Goal: Answer question/provide support: Answer question/provide support

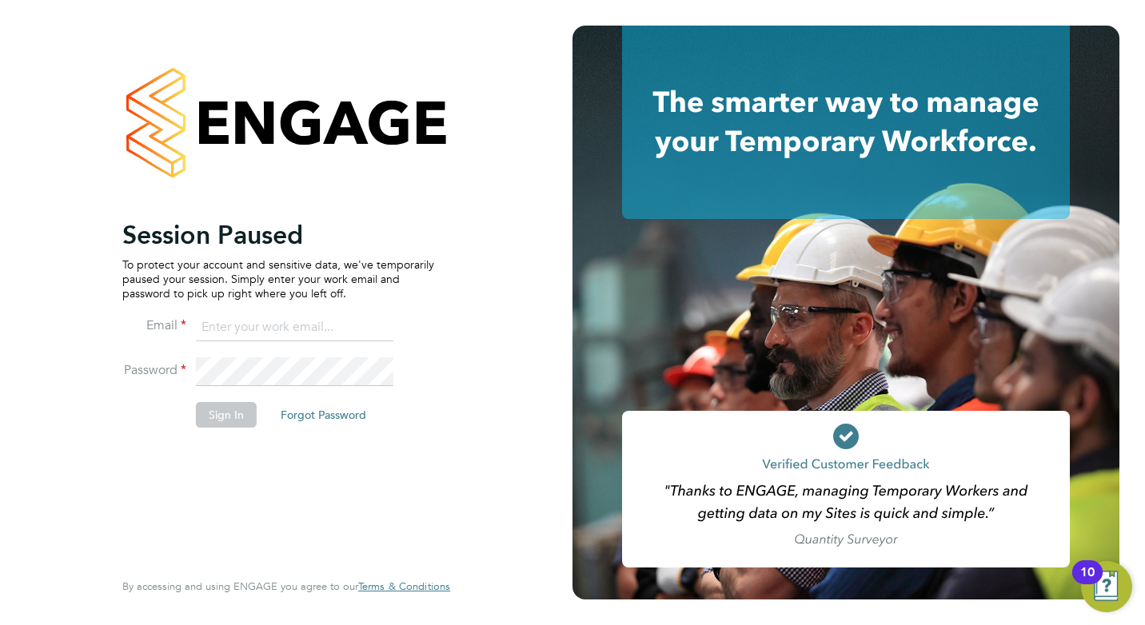
click at [274, 334] on input at bounding box center [294, 327] width 197 height 29
type input "clair.windsor@ncclondon.ac.uk"
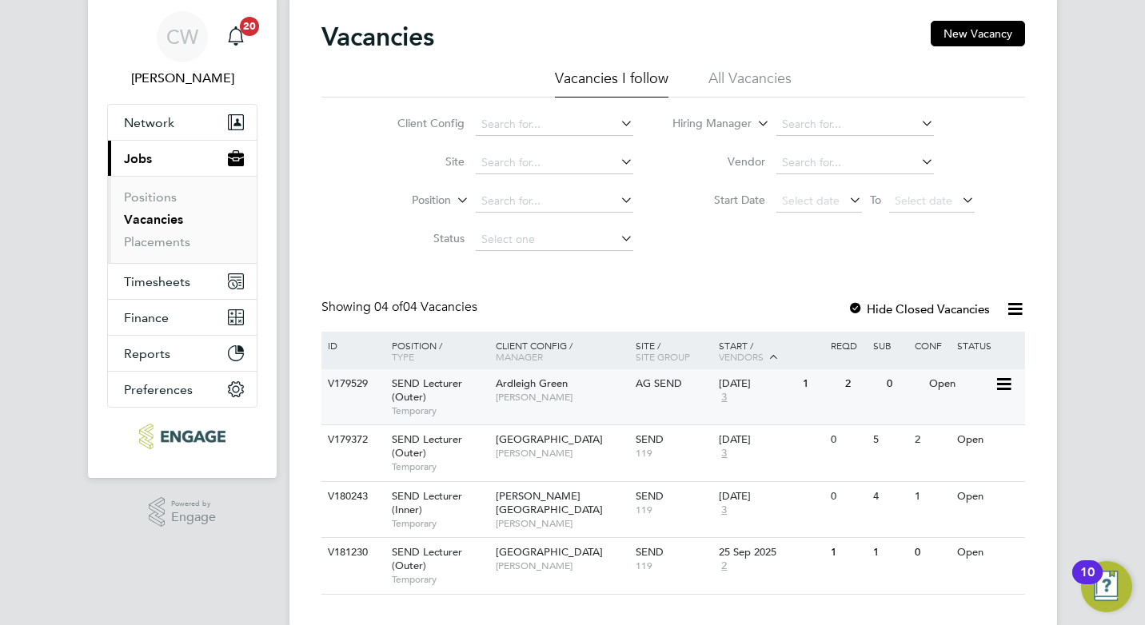
scroll to position [77, 0]
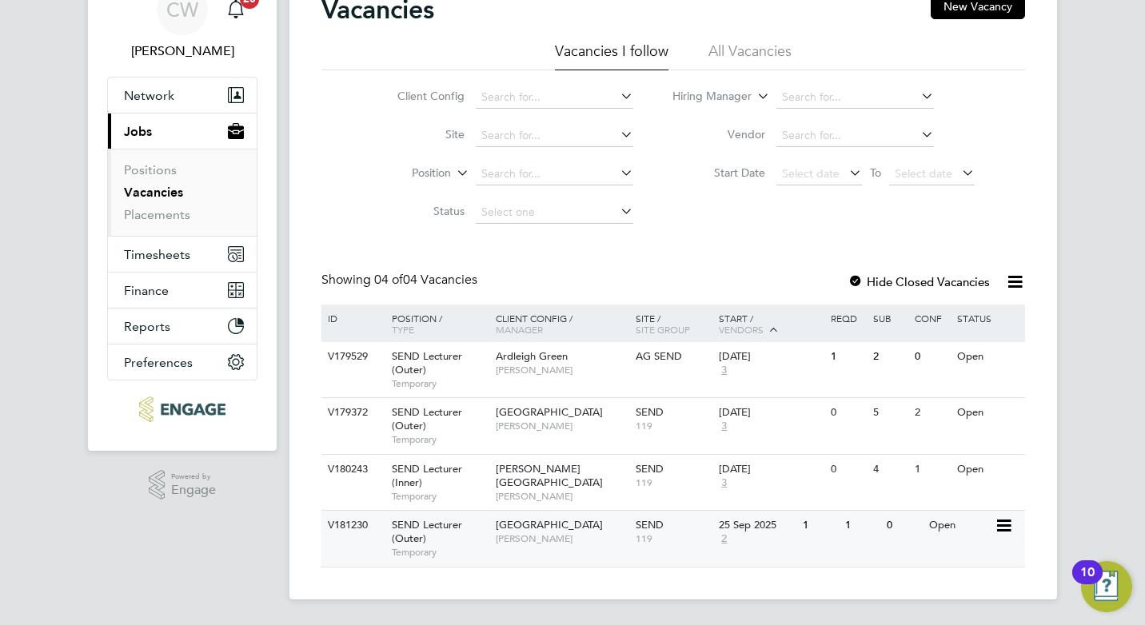
click at [555, 532] on span "[GEOGRAPHIC_DATA]" at bounding box center [549, 525] width 107 height 14
click at [555, 427] on span "[PERSON_NAME]" at bounding box center [562, 426] width 132 height 13
click at [554, 357] on span "Ardleigh Green" at bounding box center [532, 356] width 72 height 14
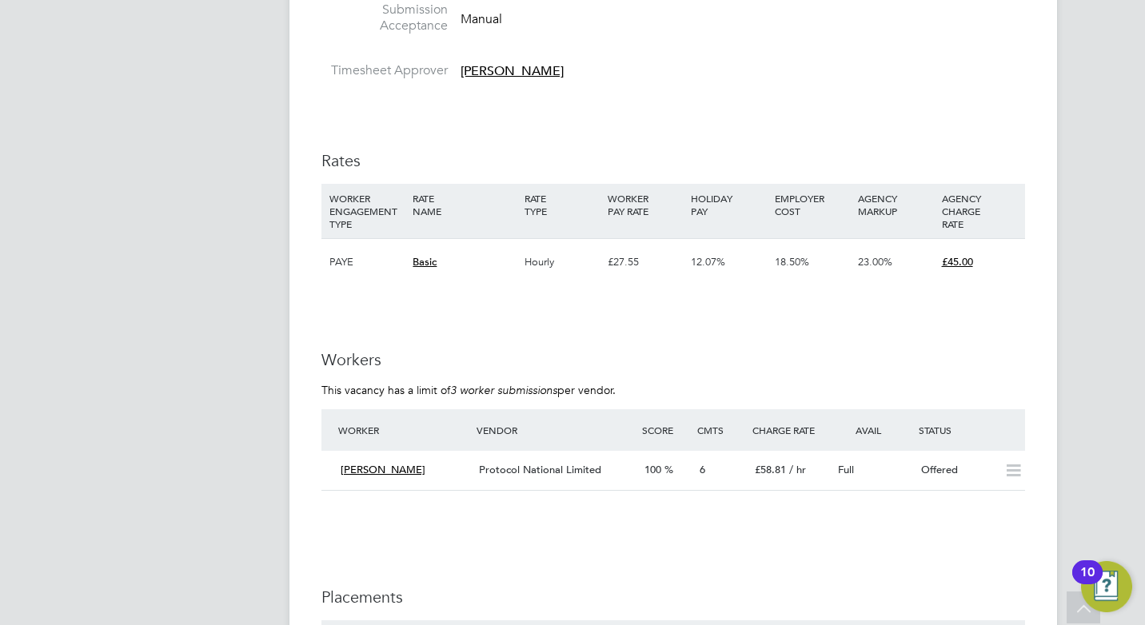
scroll to position [2478, 0]
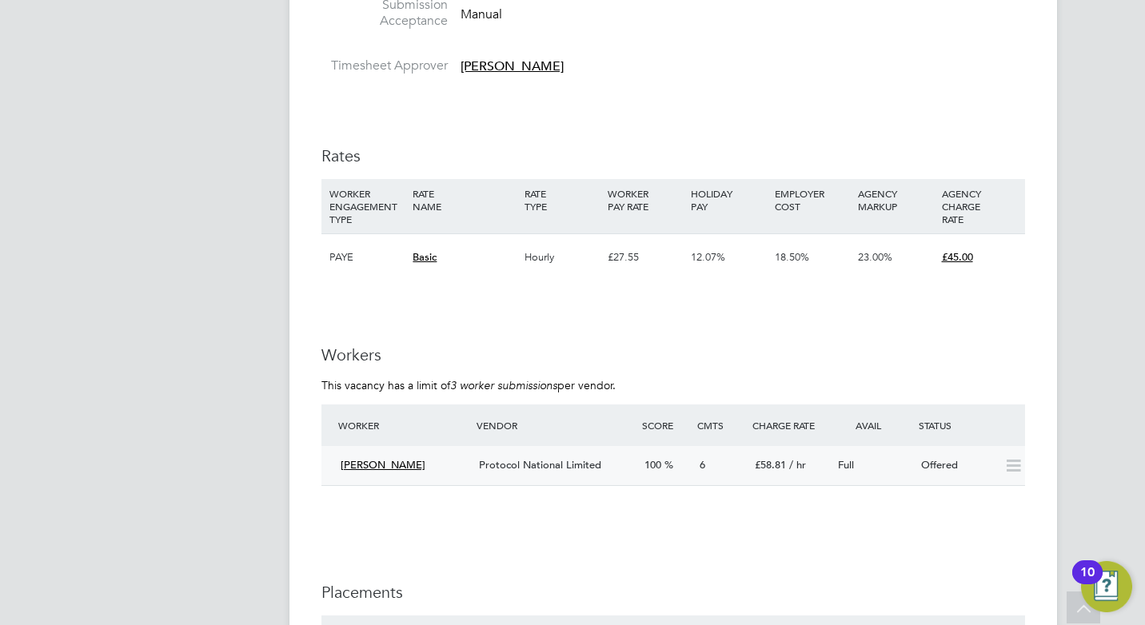
click at [556, 469] on span "Protocol National Limited" at bounding box center [540, 465] width 122 height 14
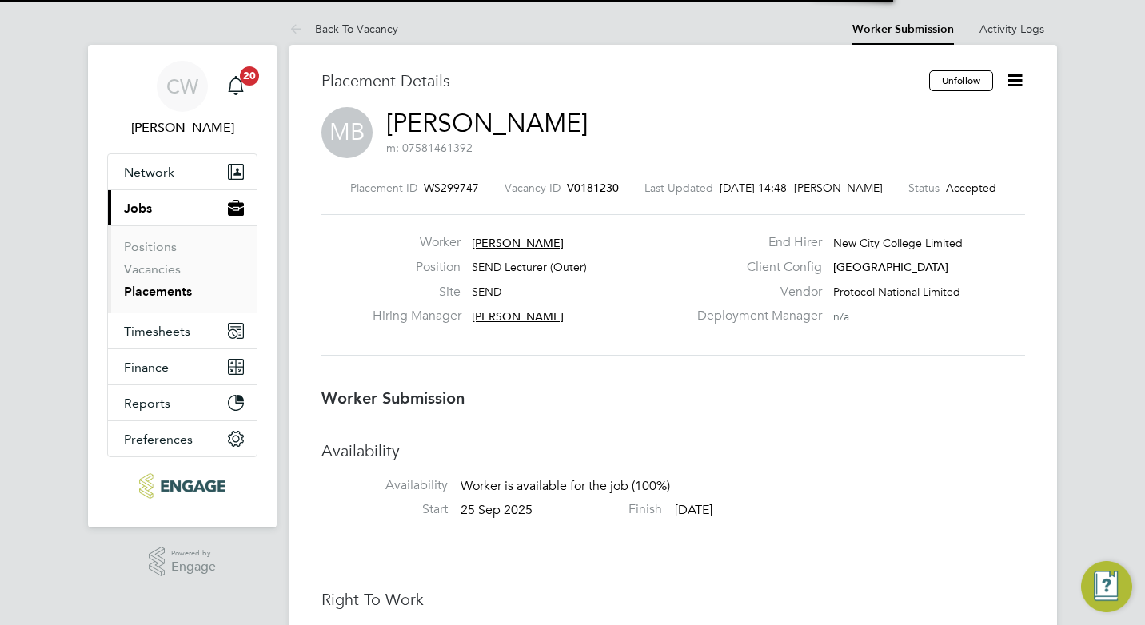
scroll to position [8, 8]
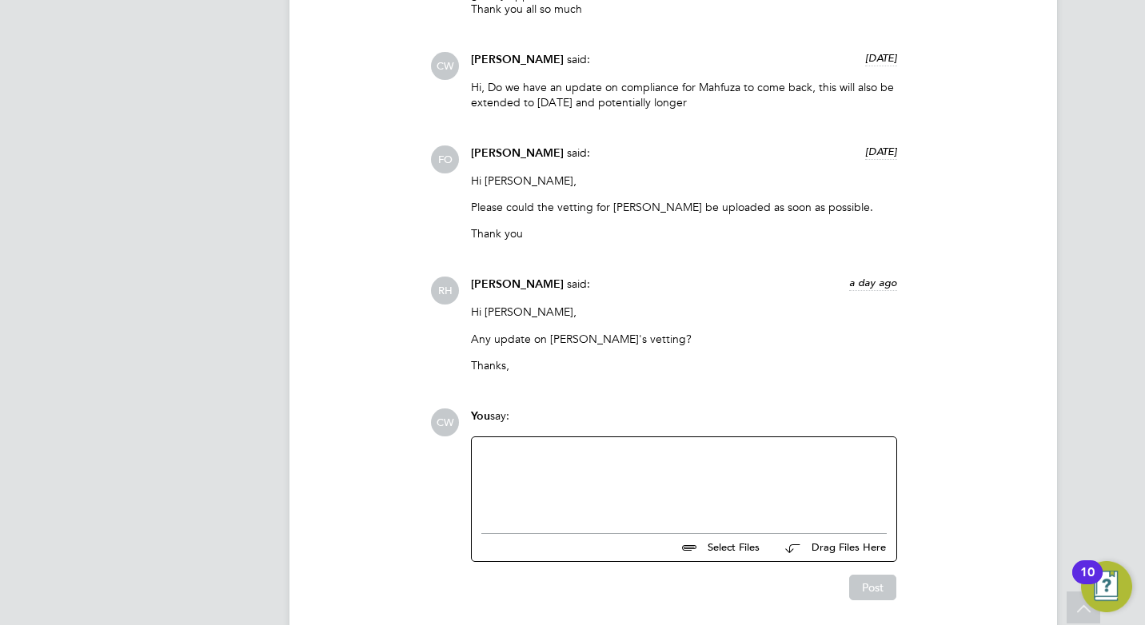
click at [512, 448] on div at bounding box center [683, 481] width 405 height 69
click at [868, 591] on button "Post" at bounding box center [872, 588] width 47 height 26
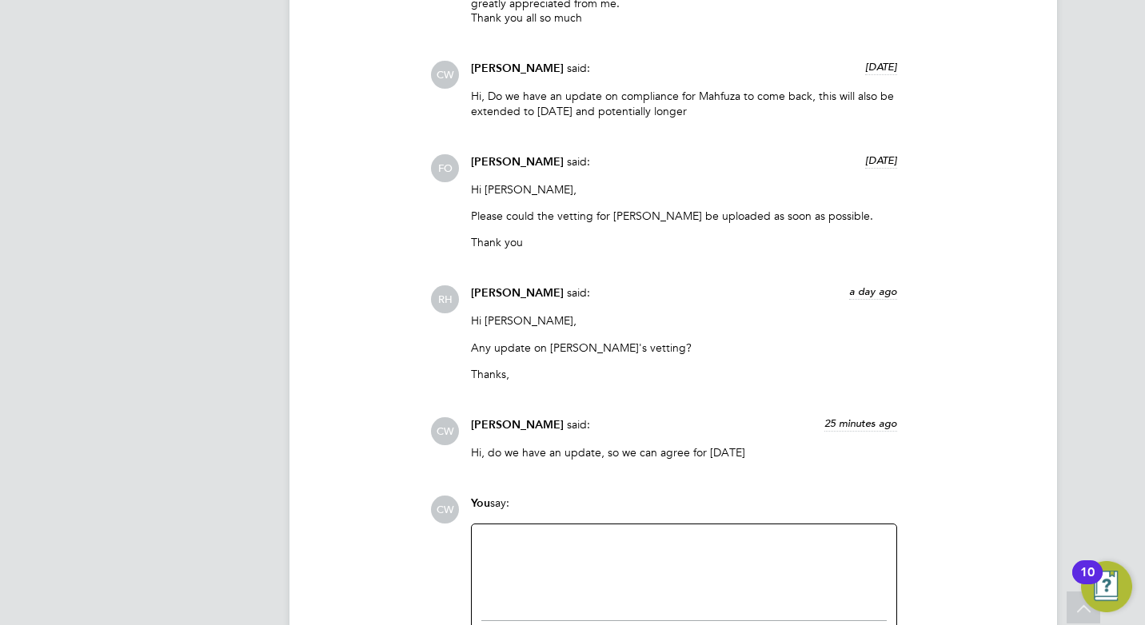
scroll to position [1838, 0]
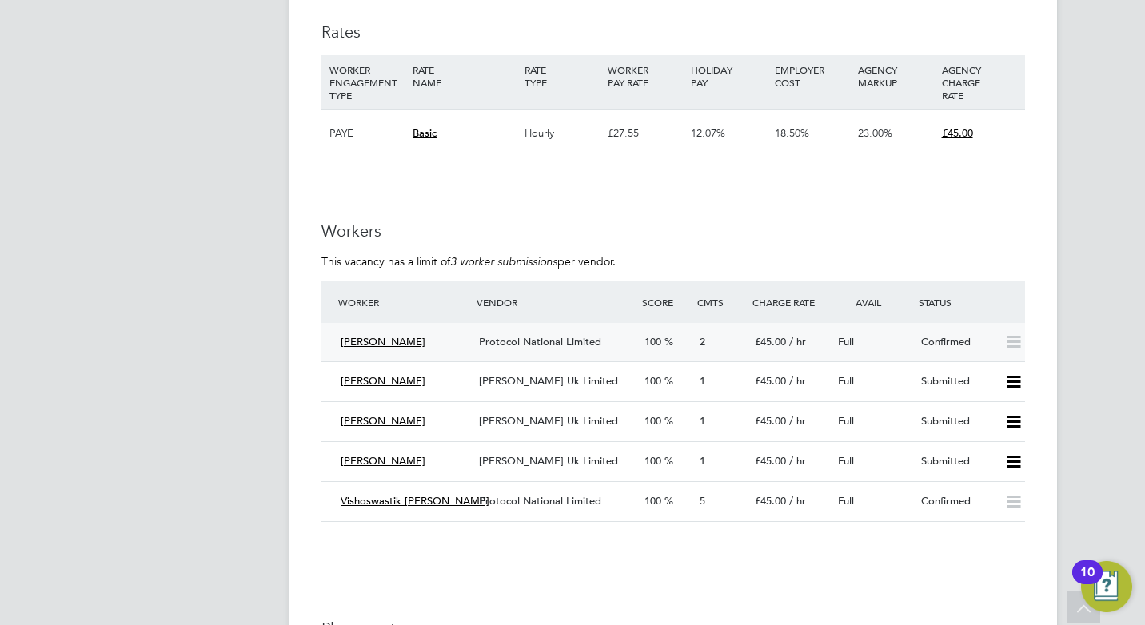
click at [542, 341] on span "Protocol National Limited" at bounding box center [540, 342] width 122 height 14
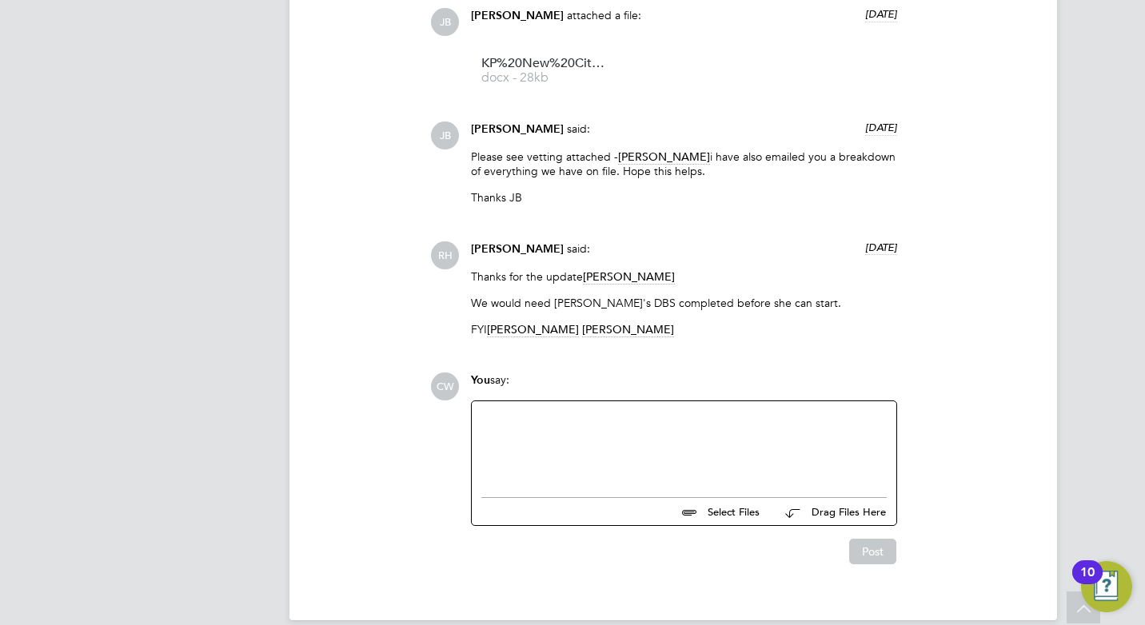
scroll to position [3885, 0]
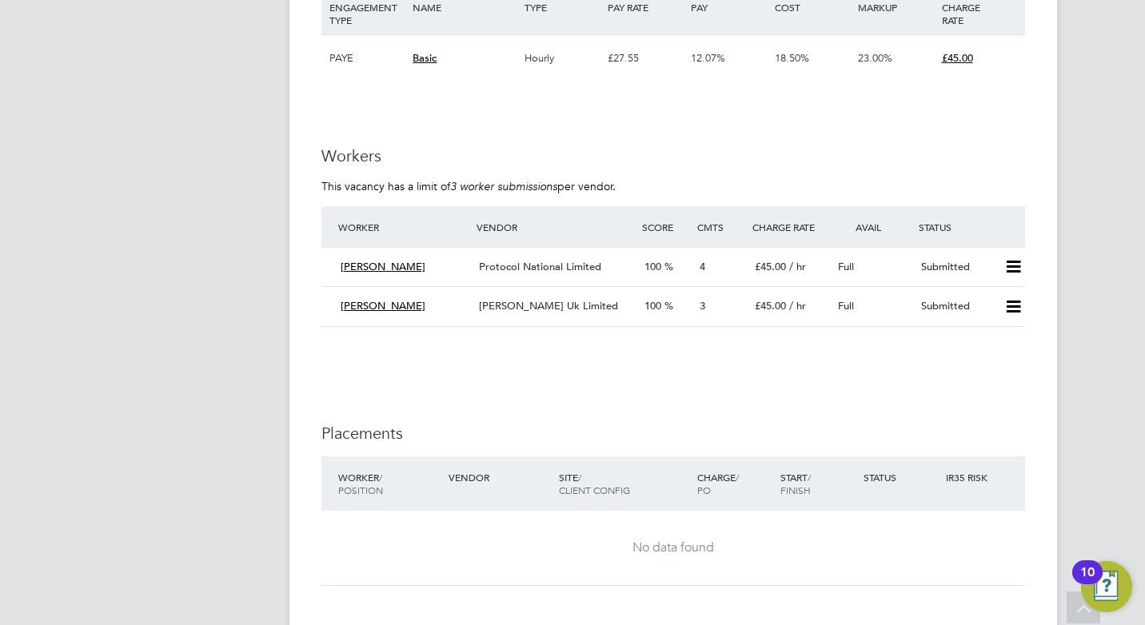
scroll to position [2798, 0]
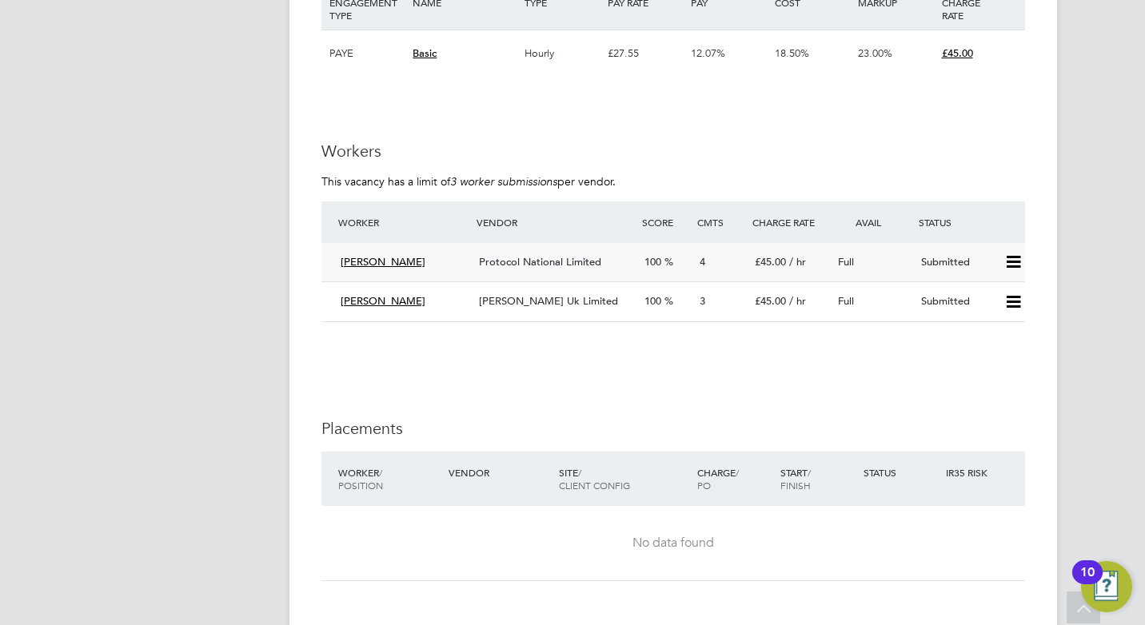
click at [572, 259] on span "Protocol National Limited" at bounding box center [540, 262] width 122 height 14
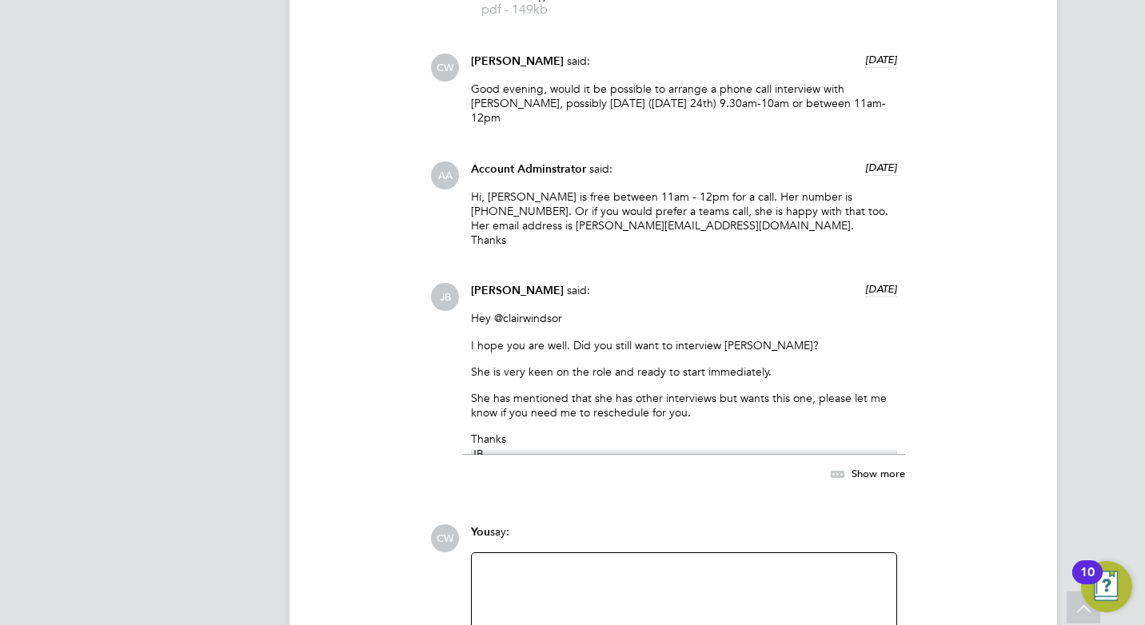
scroll to position [1913, 0]
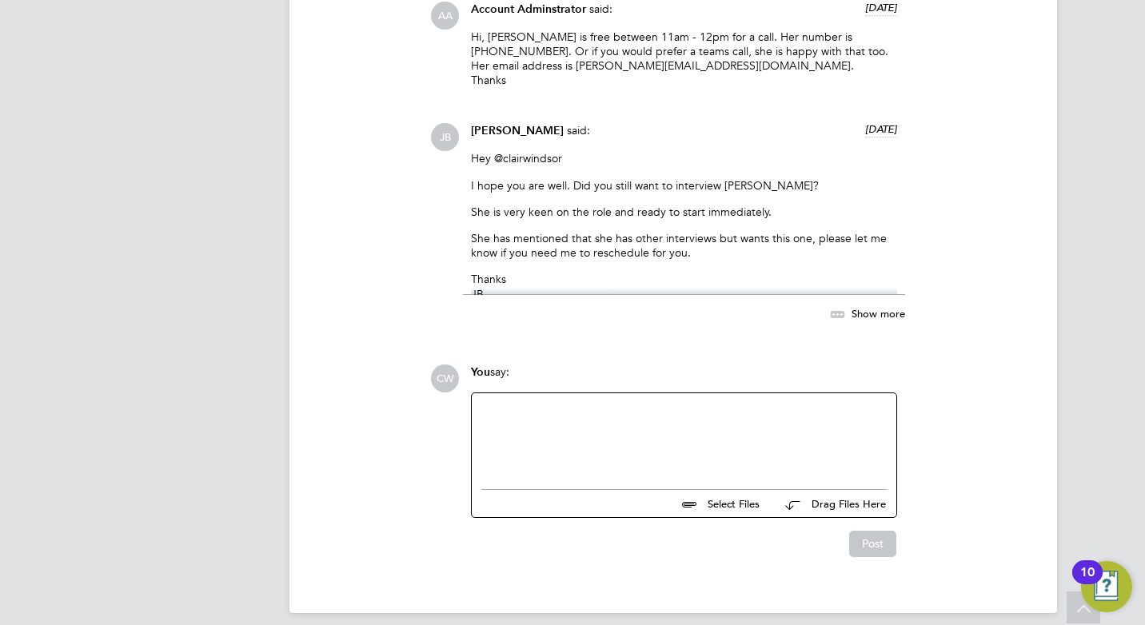
click at [594, 403] on div at bounding box center [683, 437] width 405 height 69
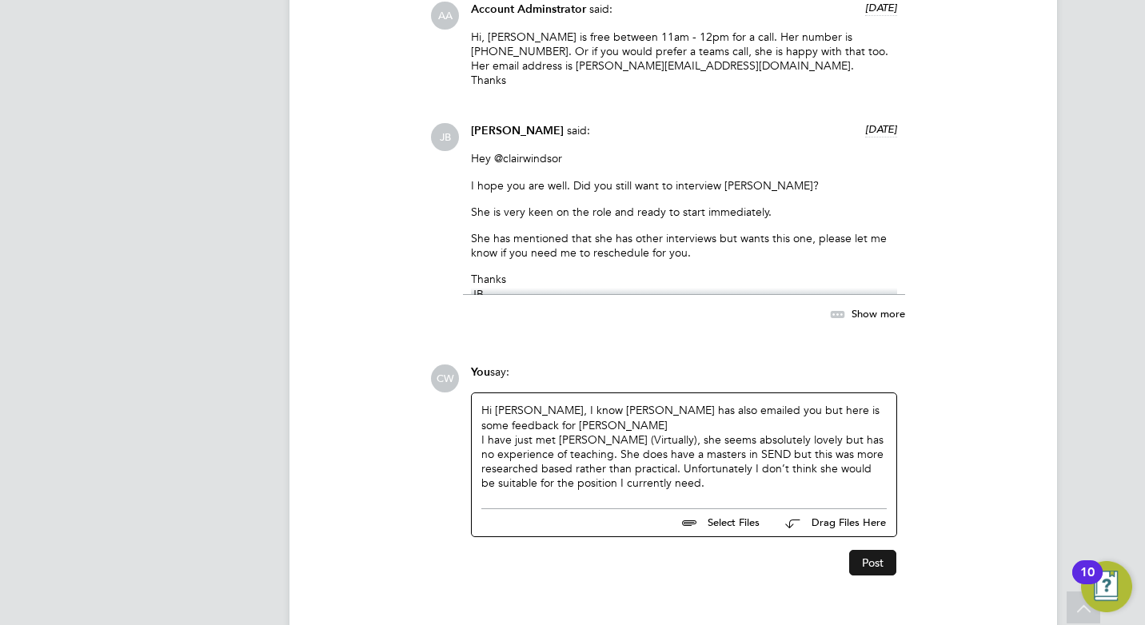
click at [866, 550] on button "Post" at bounding box center [872, 563] width 47 height 26
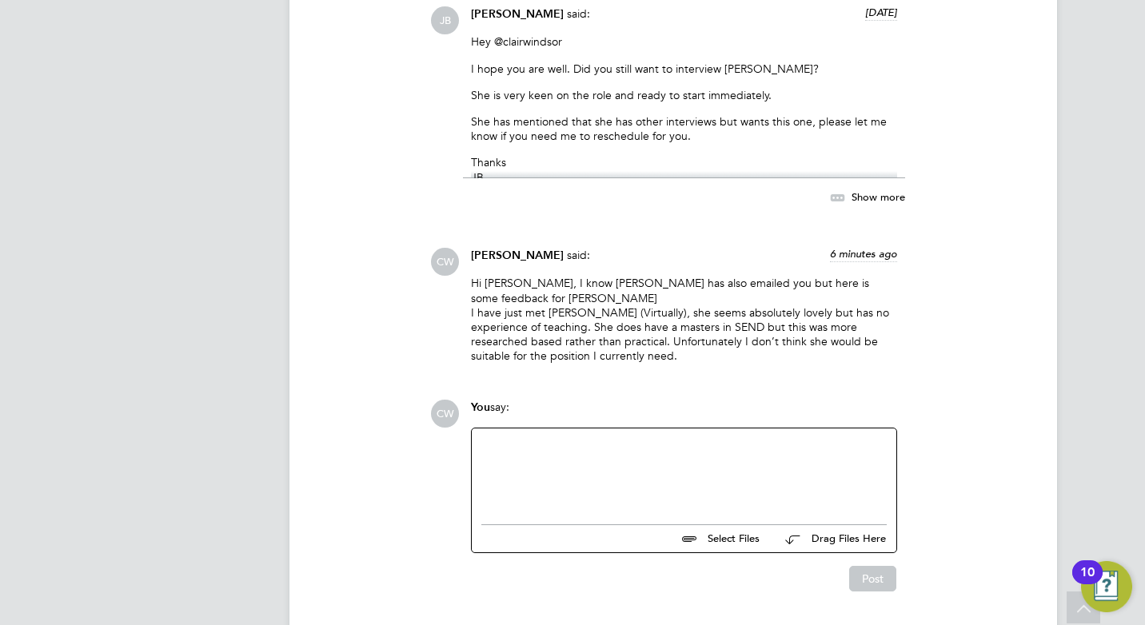
scroll to position [2050, 0]
